Goal: Information Seeking & Learning: Check status

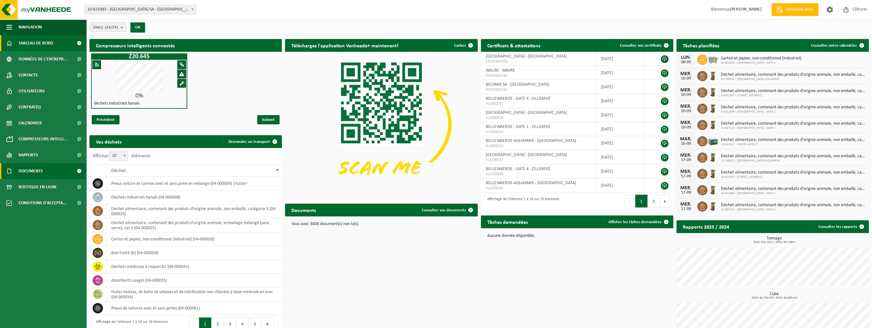
click at [39, 174] on span "Documents" at bounding box center [31, 171] width 24 height 16
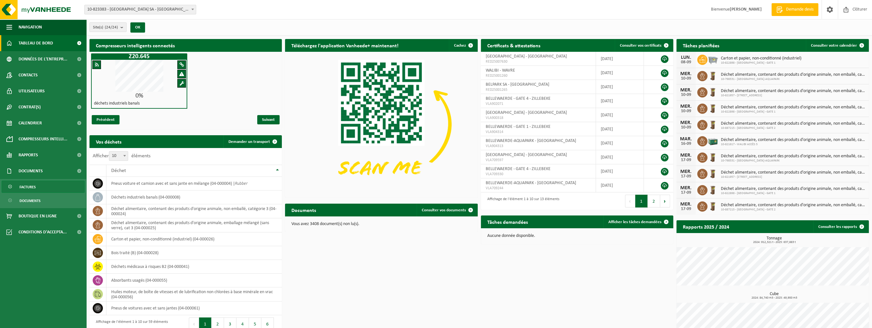
click at [33, 189] on span "Factures" at bounding box center [27, 187] width 16 height 12
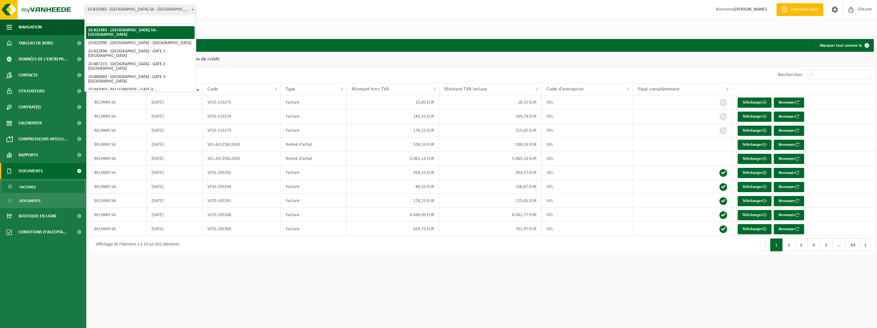
click at [190, 10] on span at bounding box center [193, 9] width 6 height 8
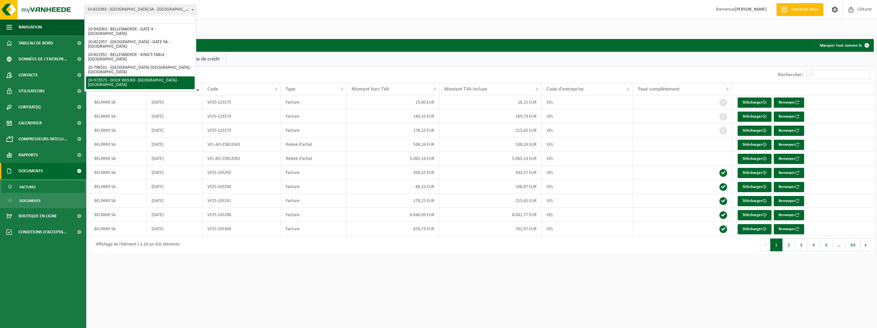
select select "157064"
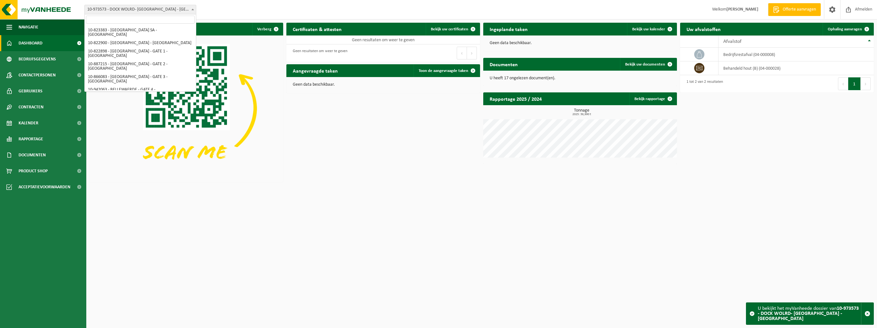
click at [191, 10] on b at bounding box center [192, 10] width 3 height 2
select select "40482"
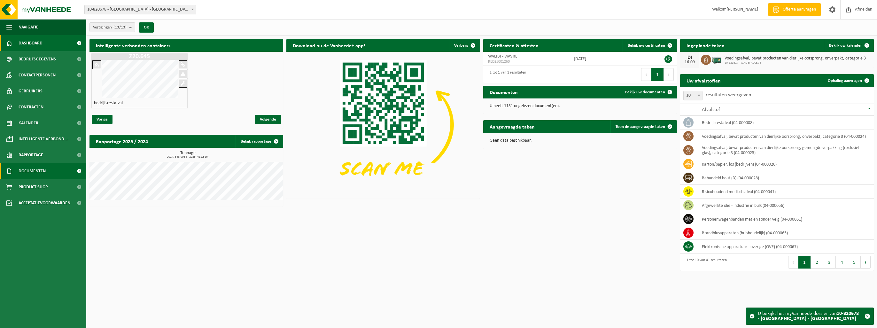
click at [37, 174] on span "Documenten" at bounding box center [32, 171] width 27 height 16
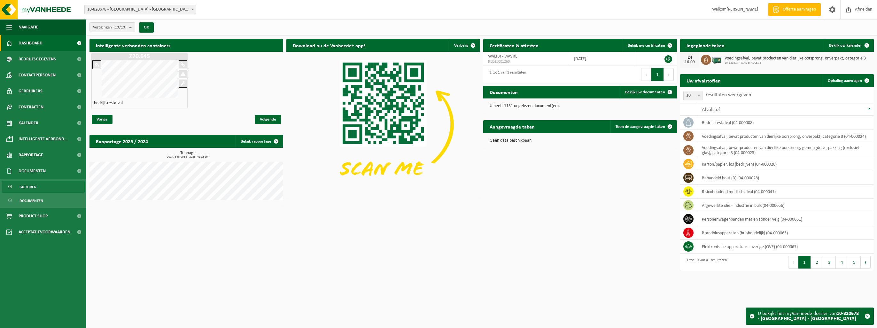
drag, startPoint x: 31, startPoint y: 187, endPoint x: 82, endPoint y: 179, distance: 52.2
click at [31, 187] on span "Facturen" at bounding box center [27, 187] width 17 height 12
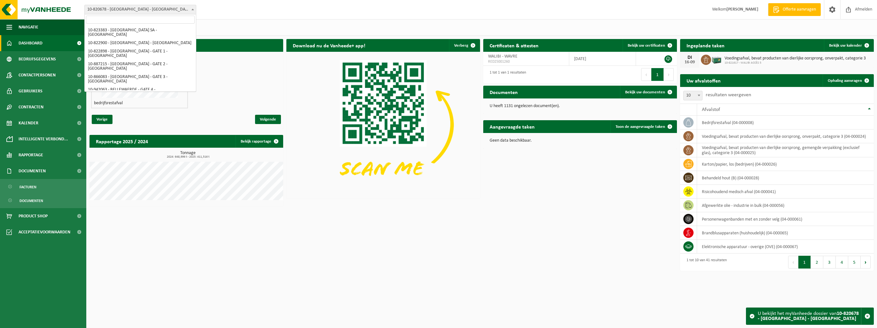
click at [192, 9] on b at bounding box center [192, 10] width 3 height 2
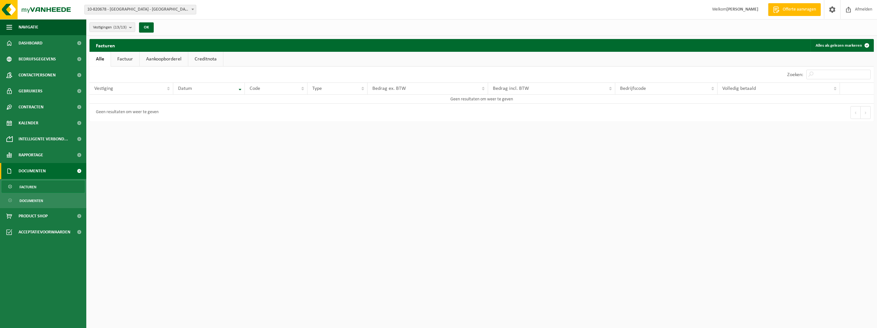
click at [192, 9] on b at bounding box center [192, 10] width 3 height 2
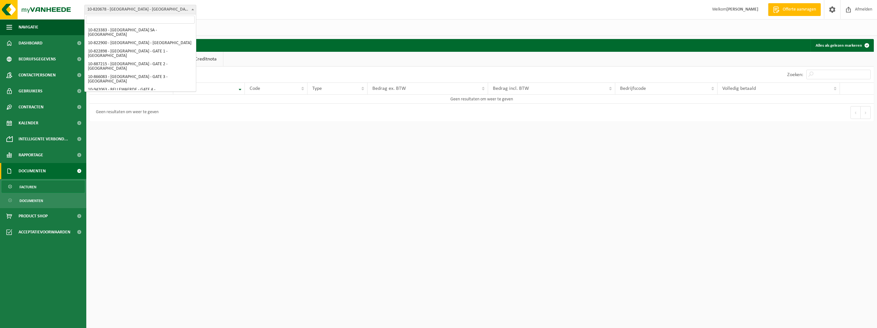
scroll to position [71, 0]
select select "40215"
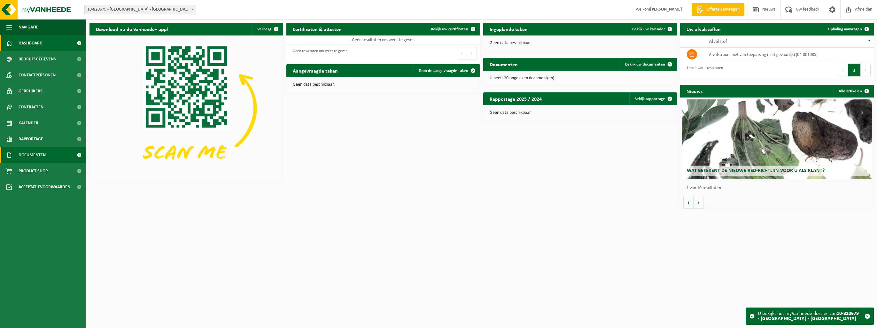
click at [30, 153] on span "Documenten" at bounding box center [32, 155] width 27 height 16
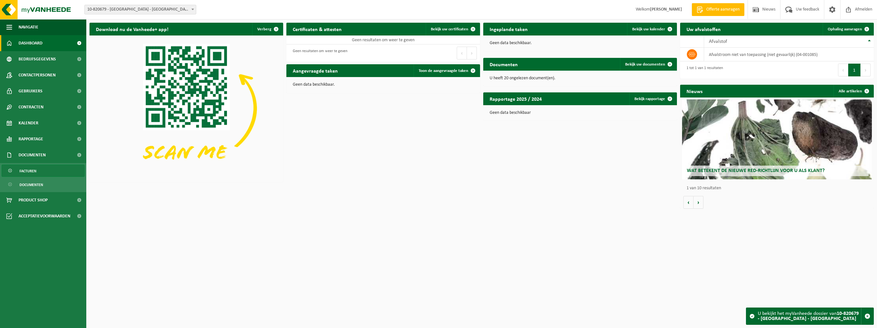
click at [22, 172] on span "Facturen" at bounding box center [27, 171] width 17 height 12
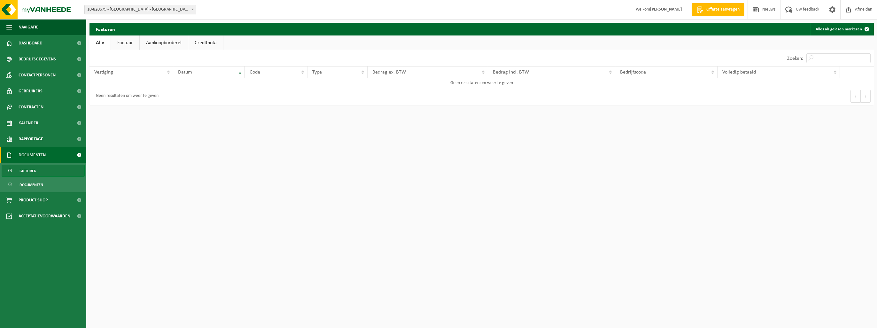
click at [195, 10] on span at bounding box center [193, 9] width 6 height 8
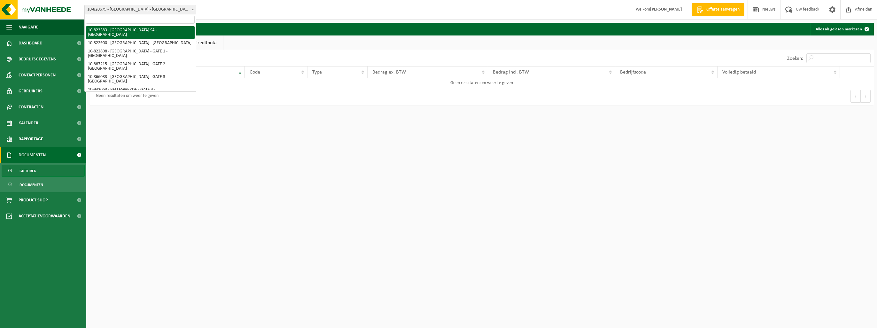
select select "40654"
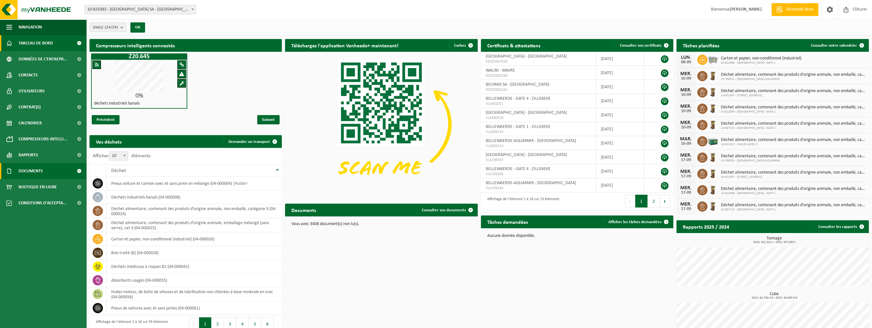
click at [36, 172] on span "Documents" at bounding box center [31, 171] width 24 height 16
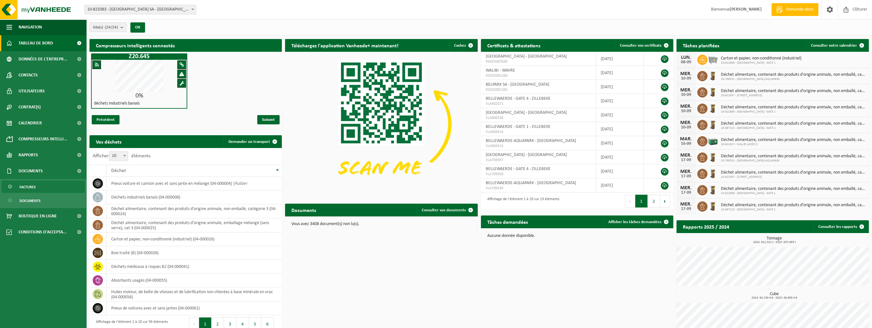
click at [42, 183] on link "Factures" at bounding box center [43, 187] width 83 height 12
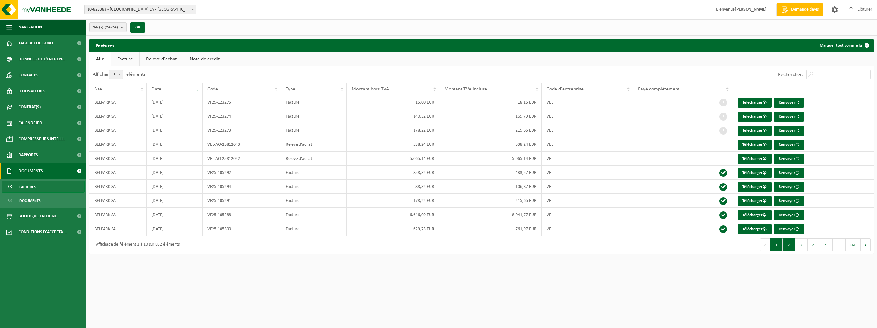
click at [789, 247] on button "2" at bounding box center [789, 244] width 12 height 13
click at [779, 247] on button "1" at bounding box center [776, 244] width 12 height 13
click at [787, 249] on button "2" at bounding box center [789, 244] width 12 height 13
click at [125, 62] on link "Facture" at bounding box center [125, 59] width 28 height 15
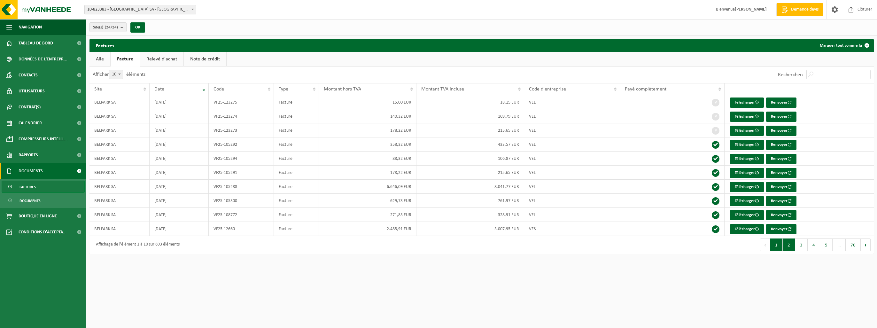
click at [786, 245] on button "2" at bounding box center [789, 244] width 12 height 13
click at [788, 246] on button "2" at bounding box center [789, 244] width 12 height 13
click at [778, 247] on button "1" at bounding box center [776, 244] width 12 height 13
click at [193, 10] on b at bounding box center [192, 10] width 3 height 2
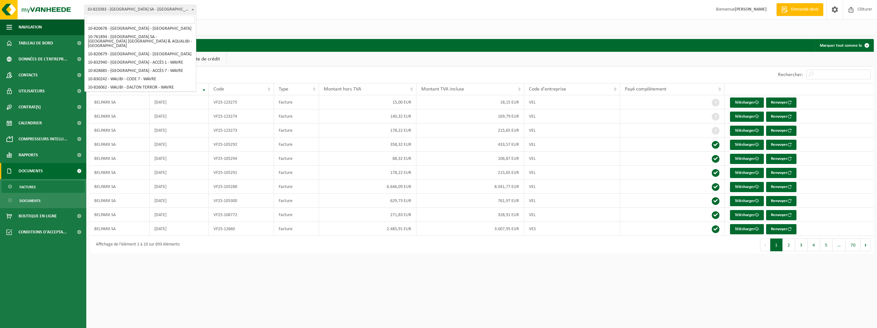
scroll to position [149, 0]
select select "132078"
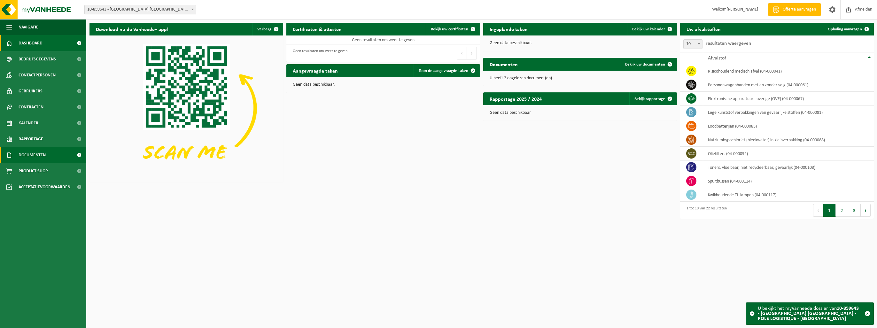
click at [28, 151] on span "Documenten" at bounding box center [32, 155] width 27 height 16
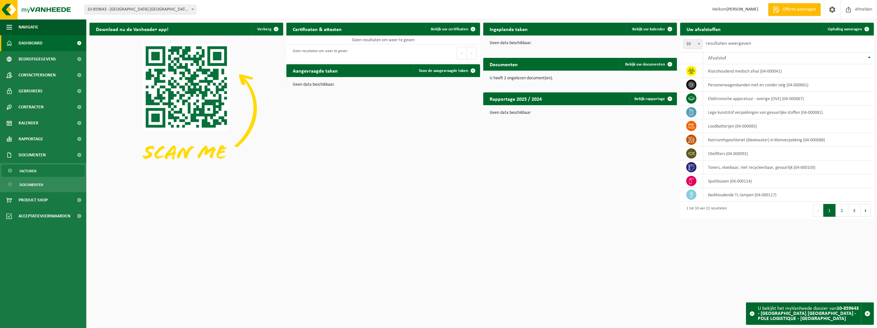
click at [54, 170] on link "Facturen" at bounding box center [43, 171] width 83 height 12
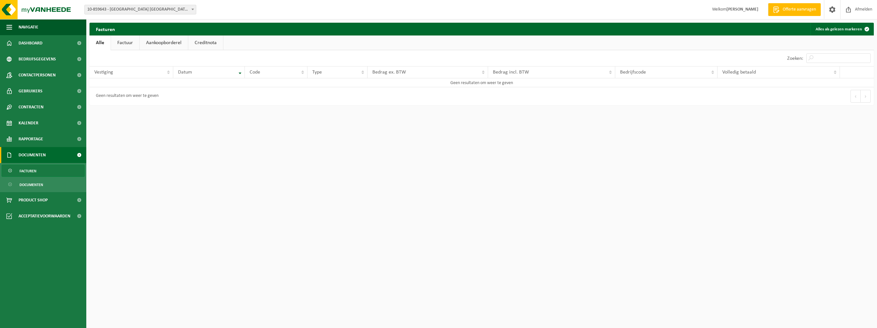
click at [190, 8] on span at bounding box center [193, 9] width 6 height 8
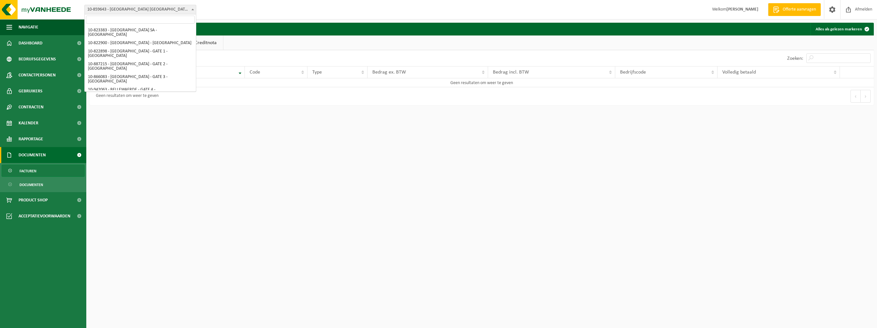
scroll to position [149, 0]
select select "40484"
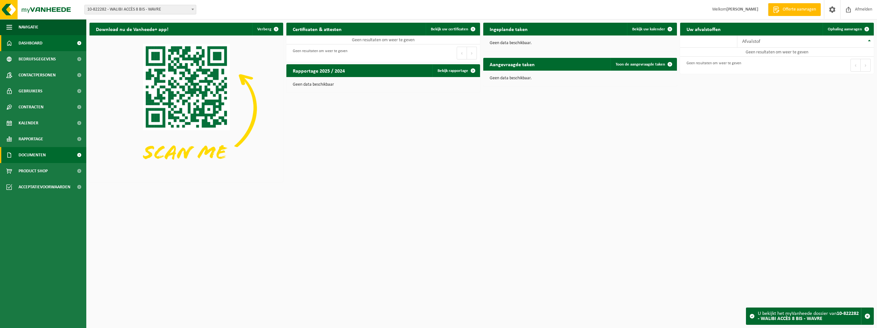
click at [43, 156] on span "Documenten" at bounding box center [32, 155] width 27 height 16
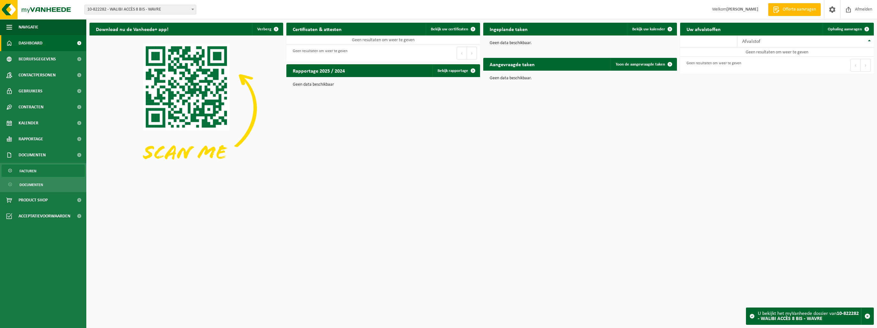
click at [38, 172] on link "Facturen" at bounding box center [43, 171] width 83 height 12
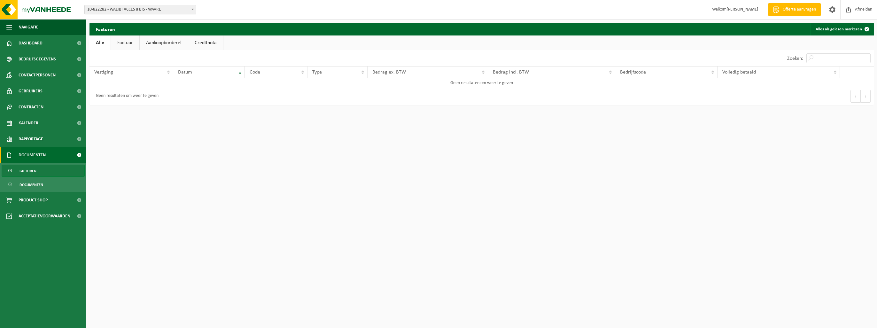
click at [120, 46] on link "Factuur" at bounding box center [125, 42] width 28 height 15
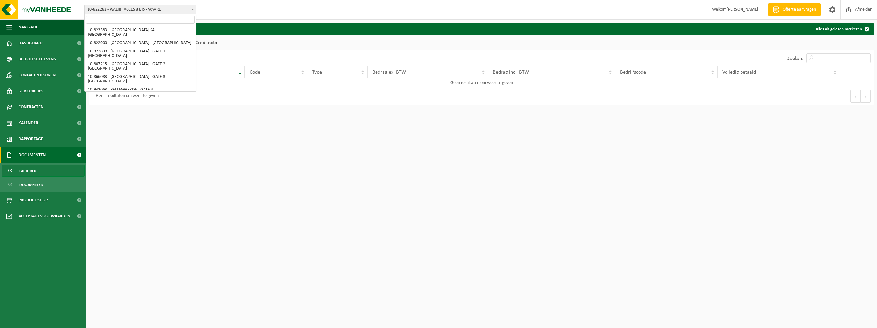
click at [193, 9] on b at bounding box center [192, 10] width 3 height 2
select select "10792"
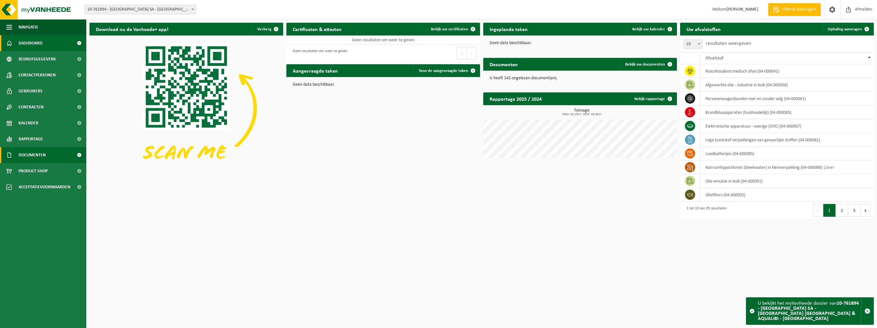
click at [35, 152] on span "Documenten" at bounding box center [32, 155] width 27 height 16
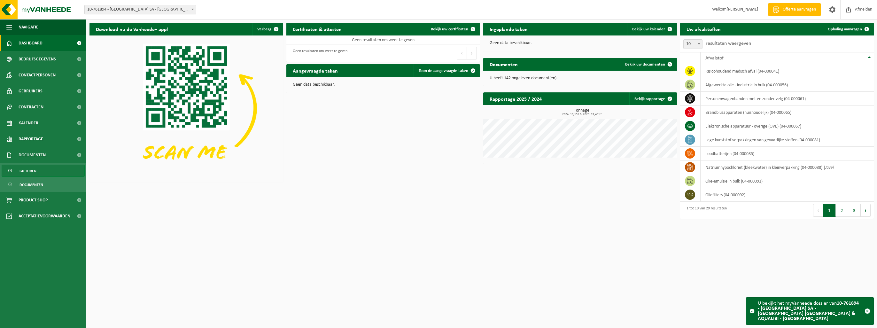
click at [38, 171] on link "Facturen" at bounding box center [43, 171] width 83 height 12
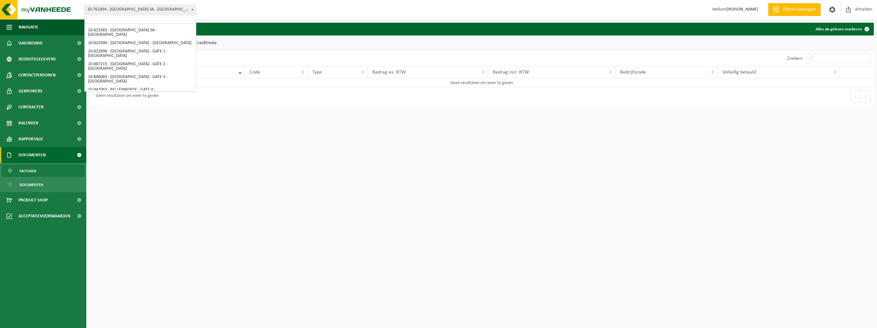
click at [175, 8] on span "10-761894 - [GEOGRAPHIC_DATA] SA - [GEOGRAPHIC_DATA] [GEOGRAPHIC_DATA] & AQUALI…" at bounding box center [140, 9] width 111 height 9
select select "40482"
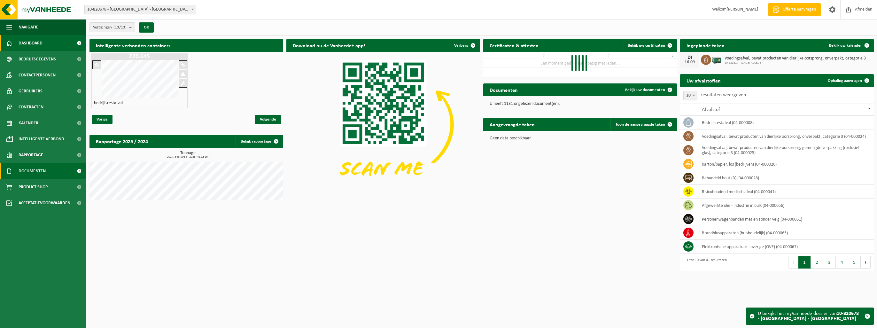
click at [31, 171] on span "Documenten" at bounding box center [32, 171] width 27 height 16
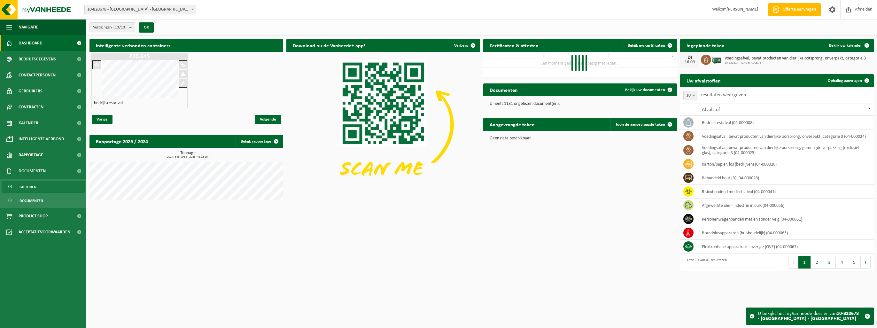
click at [38, 190] on link "Facturen" at bounding box center [43, 187] width 83 height 12
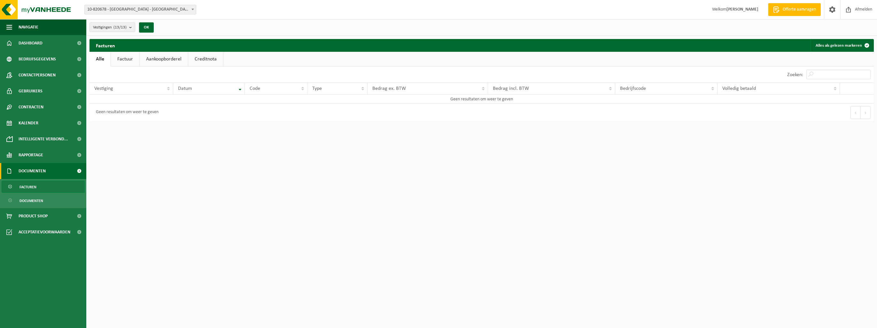
click at [189, 9] on span "10-820678 - [GEOGRAPHIC_DATA] - [GEOGRAPHIC_DATA]" at bounding box center [140, 9] width 111 height 9
